Goal: Transaction & Acquisition: Purchase product/service

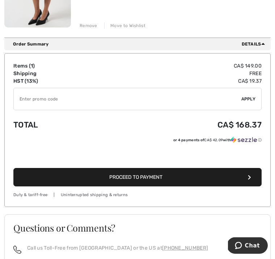
scroll to position [183, 0]
click at [199, 179] on button "Proceed to Payment" at bounding box center [137, 177] width 248 height 18
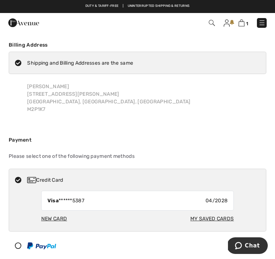
click at [202, 216] on div "My Saved Cards" at bounding box center [211, 218] width 43 height 13
radio input "true"
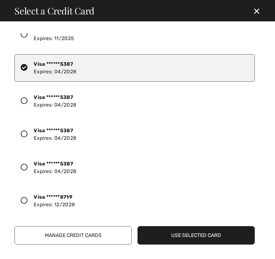
scroll to position [18, 0]
click at [28, 202] on div at bounding box center [27, 201] width 13 height 10
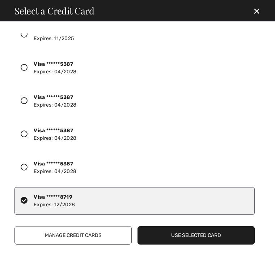
click at [209, 234] on button "Use Selected Card" at bounding box center [196, 236] width 117 height 18
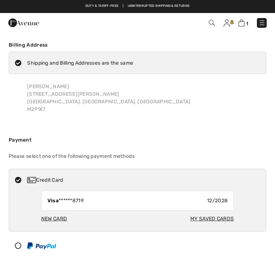
checkbox input "true"
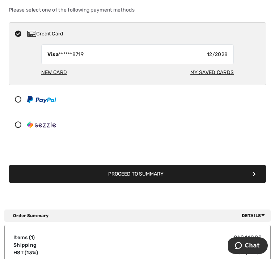
scroll to position [162, 0]
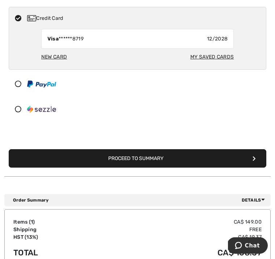
click at [158, 163] on button "Proceed to Summary" at bounding box center [138, 159] width 258 height 18
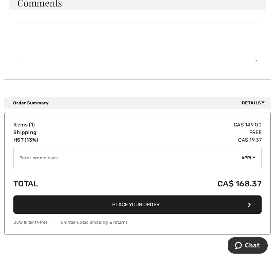
scroll to position [557, 0]
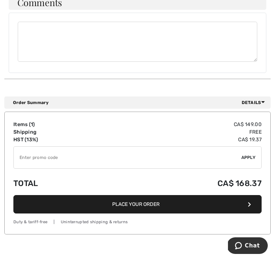
click at [189, 198] on button "Place Your Order" at bounding box center [137, 204] width 248 height 18
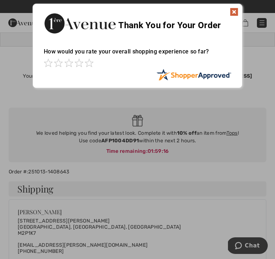
click at [235, 14] on img at bounding box center [234, 12] width 9 height 9
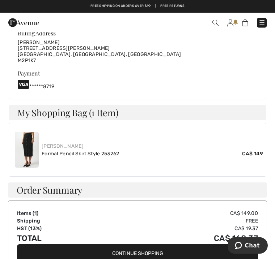
scroll to position [287, 0]
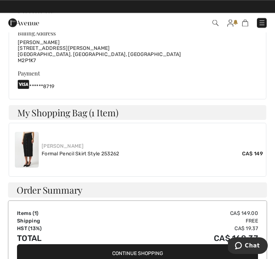
click at [233, 20] on link at bounding box center [230, 23] width 6 height 8
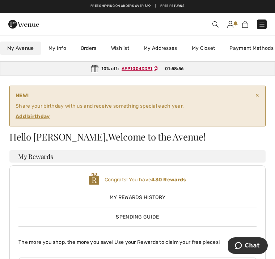
click at [250, 51] on link "Payment Methods" at bounding box center [251, 48] width 59 height 13
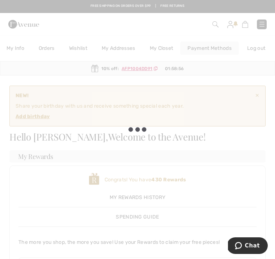
scroll to position [0, 50]
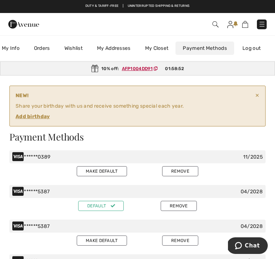
click at [186, 173] on button "Remove" at bounding box center [180, 171] width 36 height 10
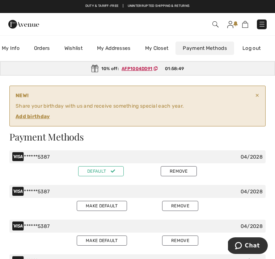
click at [186, 173] on button "Remove" at bounding box center [179, 171] width 36 height 10
click at [184, 173] on button "Remove" at bounding box center [179, 171] width 36 height 10
click at [189, 172] on button "Remove" at bounding box center [179, 171] width 36 height 10
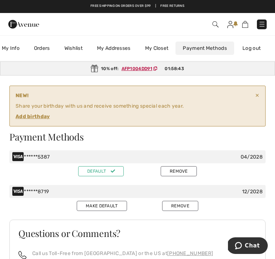
click at [188, 175] on button "Remove" at bounding box center [179, 171] width 36 height 10
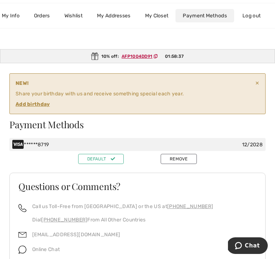
scroll to position [13, 0]
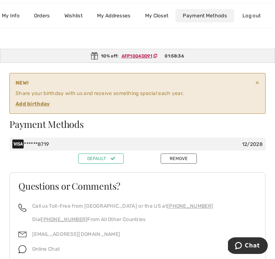
click at [34, 103] on ins "Add birthday" at bounding box center [33, 104] width 34 height 6
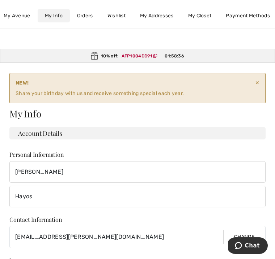
scroll to position [0, 0]
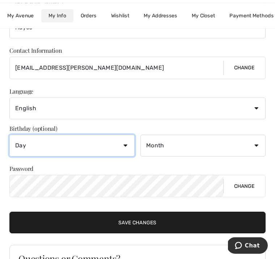
click at [130, 144] on select "Day 1 2 3 4 5 6 7 8 9 10 11 12 13 14 15 16 17 18 19 20 21 22 23 24 25 26 27 28 …" at bounding box center [71, 146] width 125 height 22
select select "18"
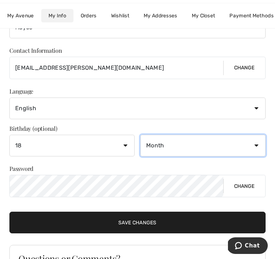
click at [257, 145] on select "Month January February March April May June July August September October Novem…" at bounding box center [202, 146] width 125 height 22
select select "5"
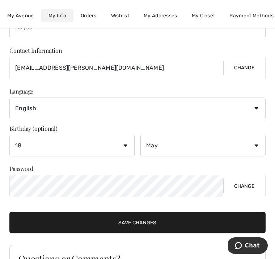
click at [151, 224] on input "Save Changes" at bounding box center [137, 223] width 256 height 22
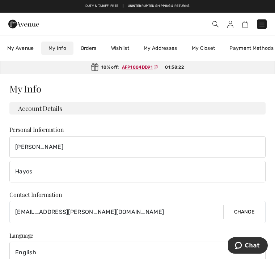
scroll to position [0, 0]
